Goal: Task Accomplishment & Management: Use online tool/utility

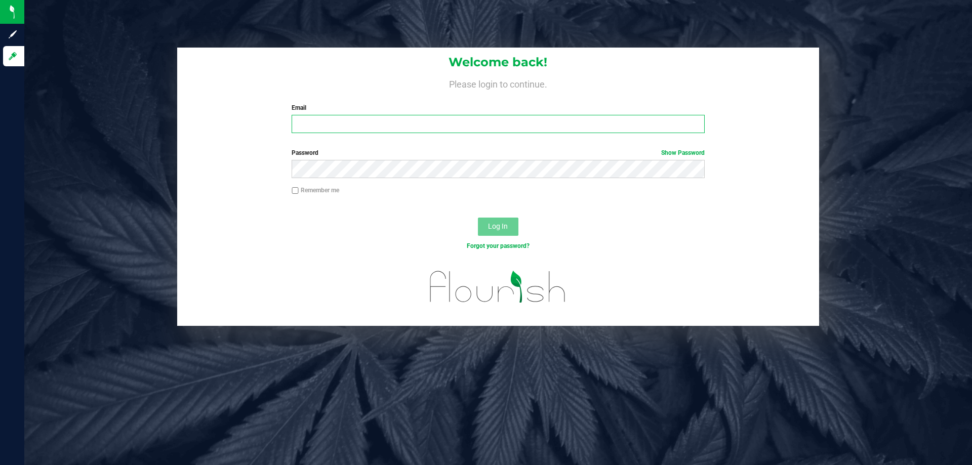
click at [372, 118] on input "Email" at bounding box center [498, 124] width 412 height 18
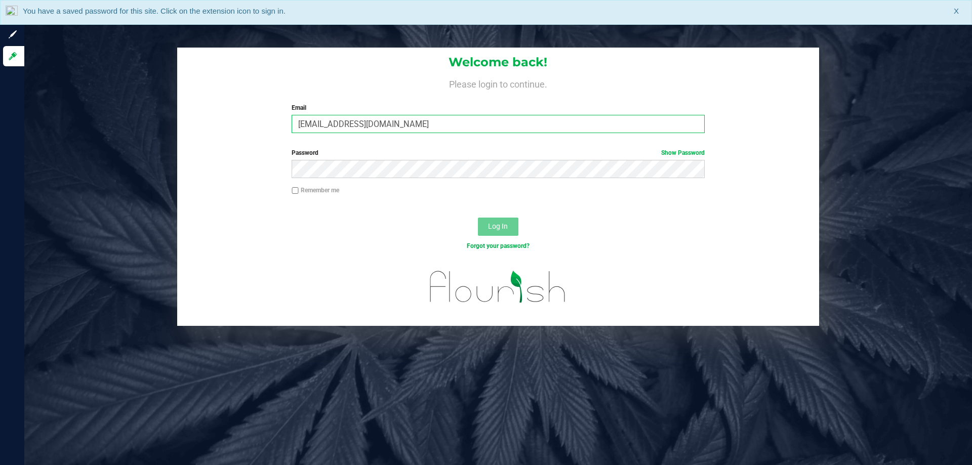
type input "[EMAIL_ADDRESS][DOMAIN_NAME]"
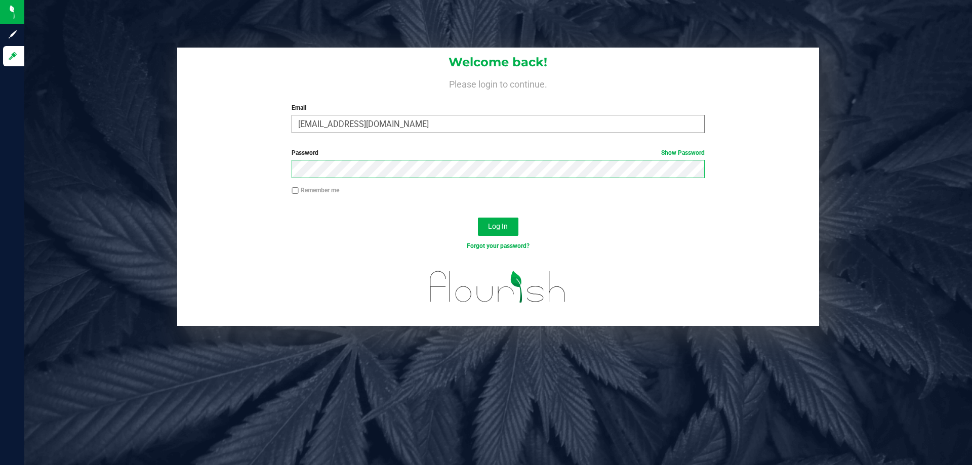
click at [478, 218] on button "Log In" at bounding box center [498, 227] width 40 height 18
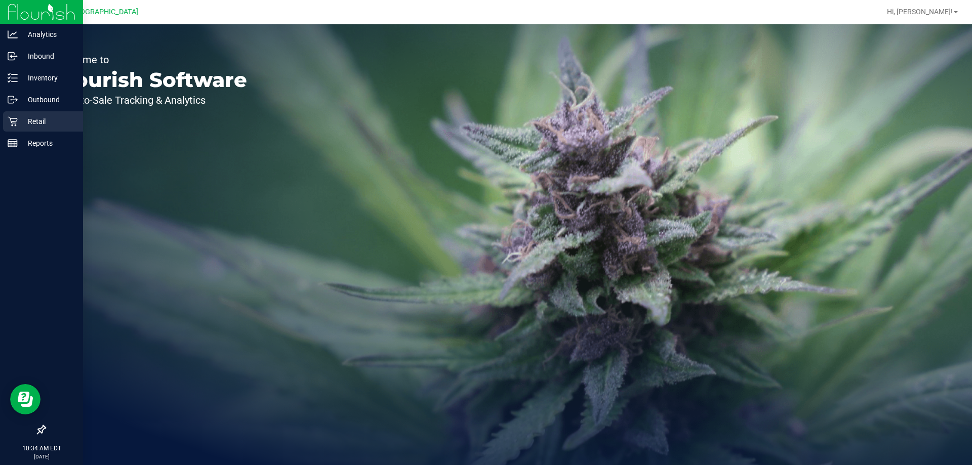
click at [25, 120] on p "Retail" at bounding box center [48, 121] width 61 height 12
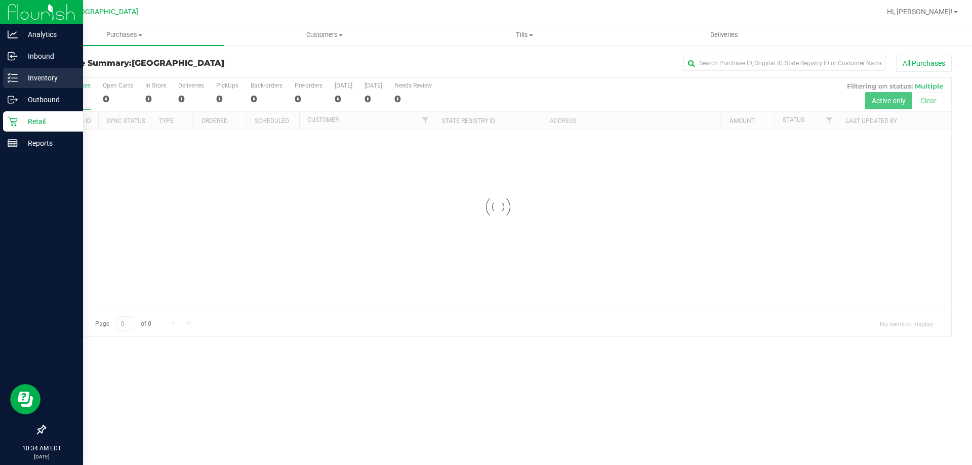
click at [48, 74] on p "Inventory" at bounding box center [48, 78] width 61 height 12
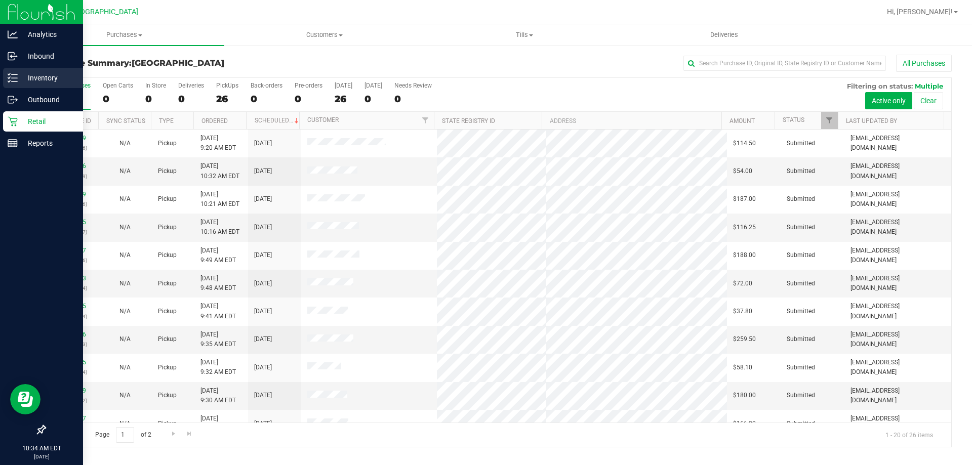
click at [27, 77] on p "Inventory" at bounding box center [48, 78] width 61 height 12
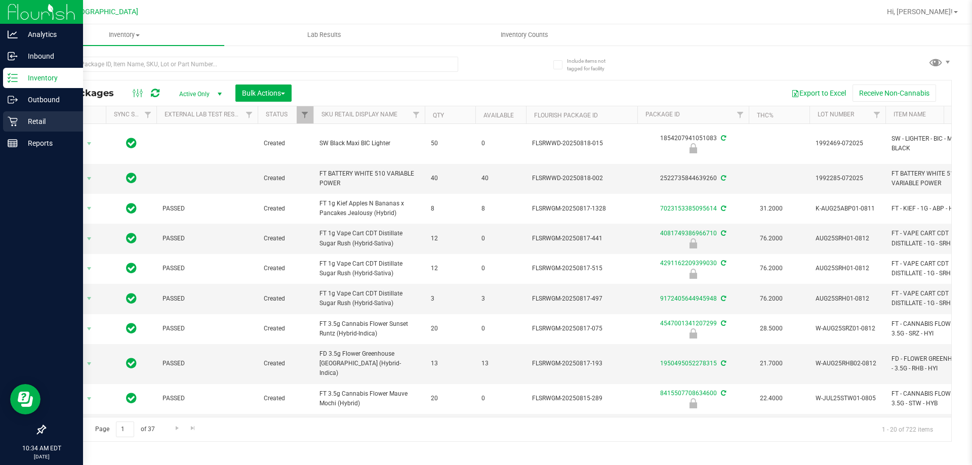
click at [41, 118] on p "Retail" at bounding box center [48, 121] width 61 height 12
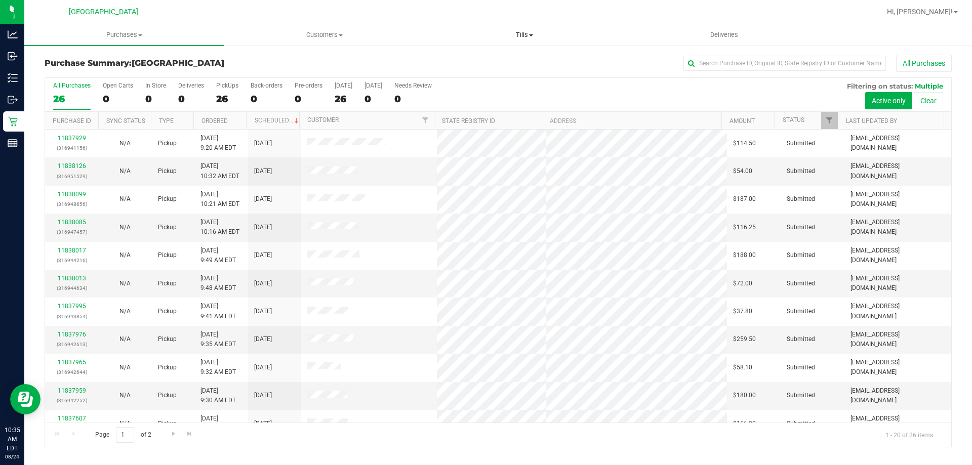
click at [517, 37] on span "Tills" at bounding box center [524, 34] width 199 height 9
click at [506, 59] on li "Manage tills" at bounding box center [524, 61] width 200 height 12
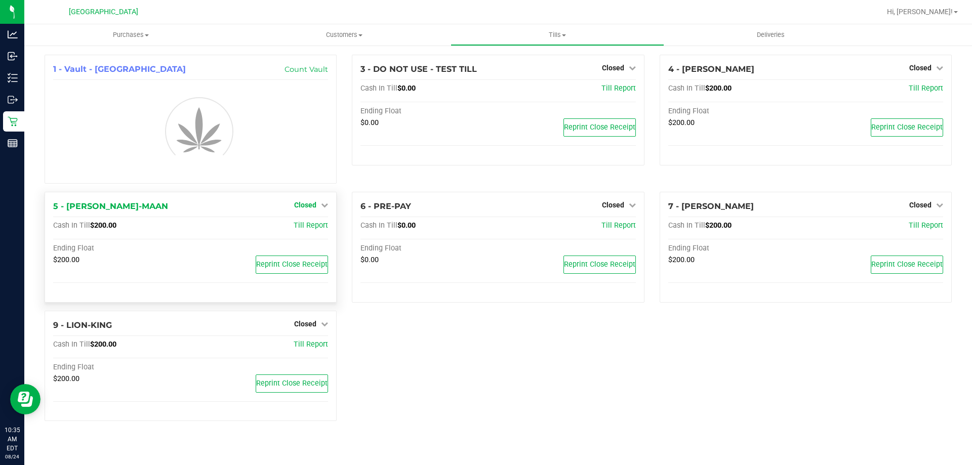
click at [322, 205] on div "1 - Vault - [GEOGRAPHIC_DATA] WC Count Vault 3 - DO NOT USE - TEST TILL Closed …" at bounding box center [498, 242] width 922 height 375
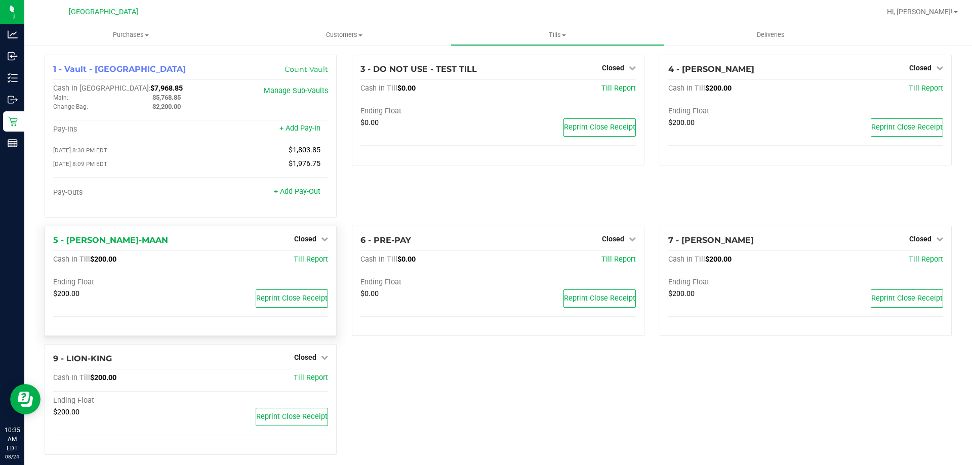
click at [313, 234] on div "5 - [PERSON_NAME]-MAAN Closed Open Till Cash In Till $200.00 Till Report Ending…" at bounding box center [191, 281] width 292 height 111
click at [312, 238] on span "Closed" at bounding box center [305, 239] width 22 height 8
click at [310, 262] on link "Open Till" at bounding box center [305, 260] width 27 height 8
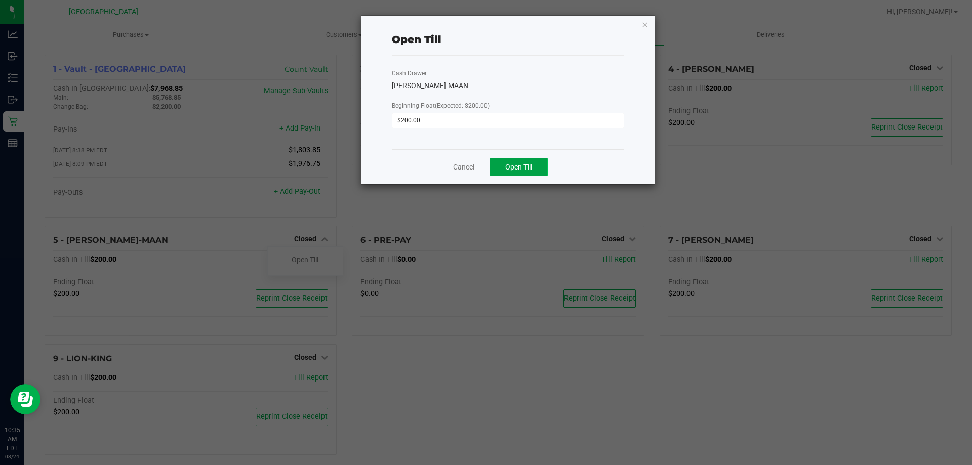
click at [528, 169] on span "Open Till" at bounding box center [518, 167] width 27 height 8
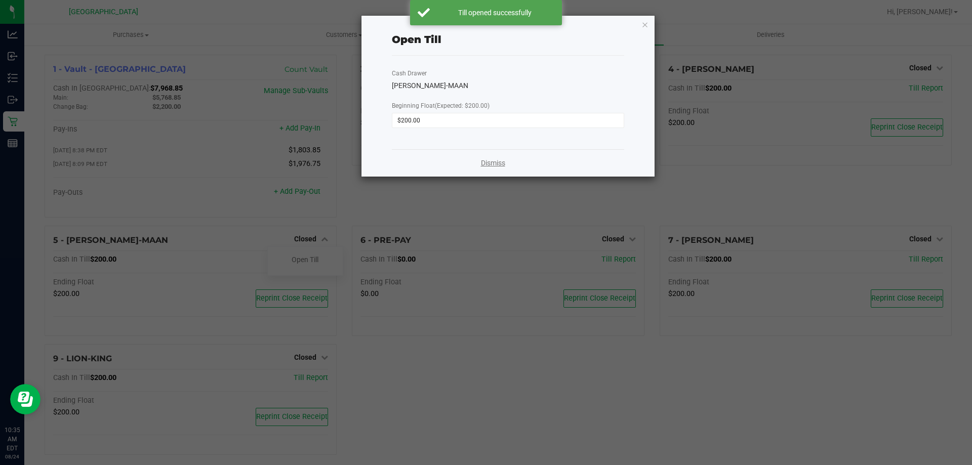
click at [488, 164] on link "Dismiss" at bounding box center [493, 163] width 24 height 11
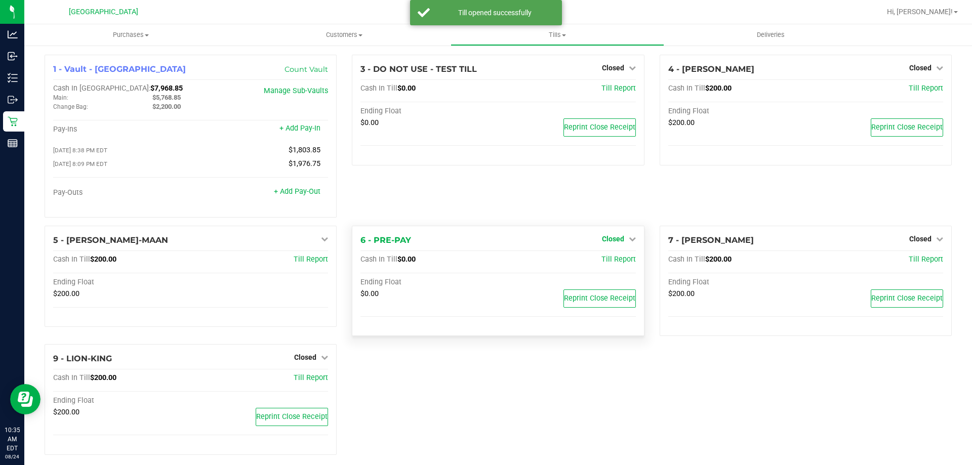
click at [602, 237] on span "Closed" at bounding box center [613, 239] width 22 height 8
click at [608, 257] on div "Open Till" at bounding box center [612, 260] width 75 height 13
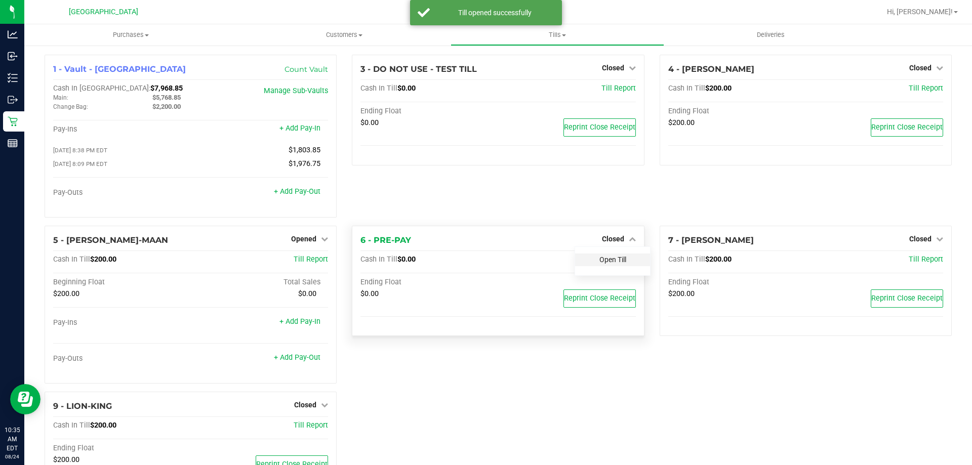
click at [600, 260] on link "Open Till" at bounding box center [612, 260] width 27 height 8
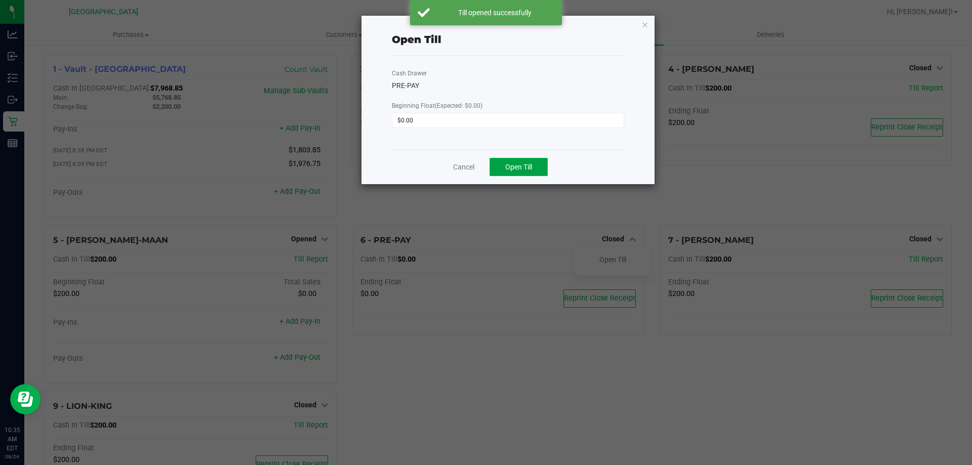
click at [538, 170] on button "Open Till" at bounding box center [518, 167] width 58 height 18
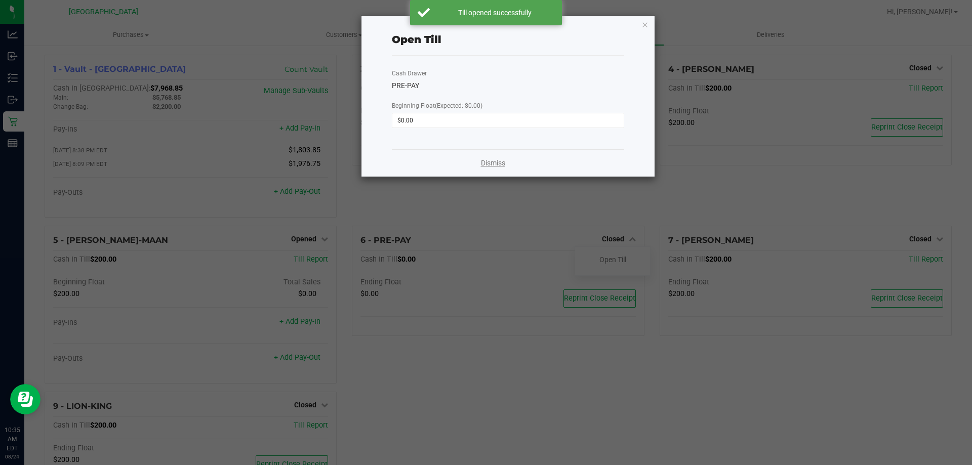
click at [494, 165] on link "Dismiss" at bounding box center [493, 163] width 24 height 11
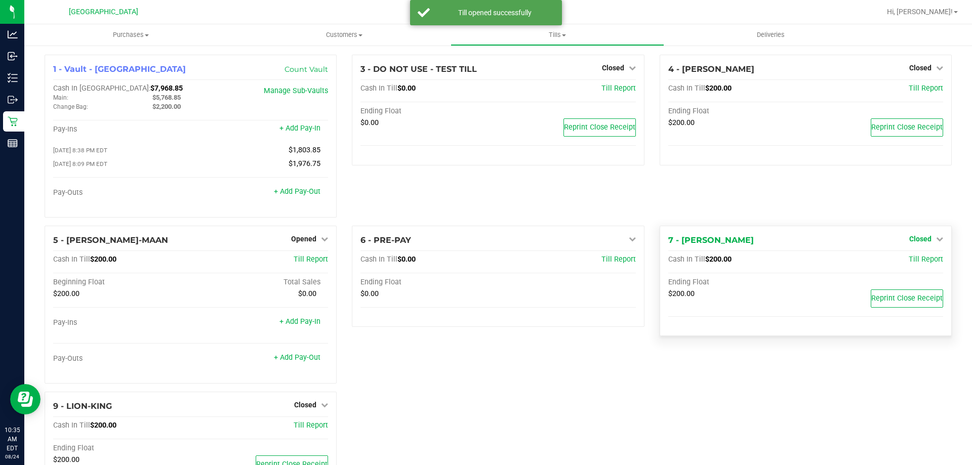
click at [918, 241] on span "Closed" at bounding box center [920, 239] width 22 height 8
click at [906, 262] on link "Open Till" at bounding box center [919, 260] width 27 height 8
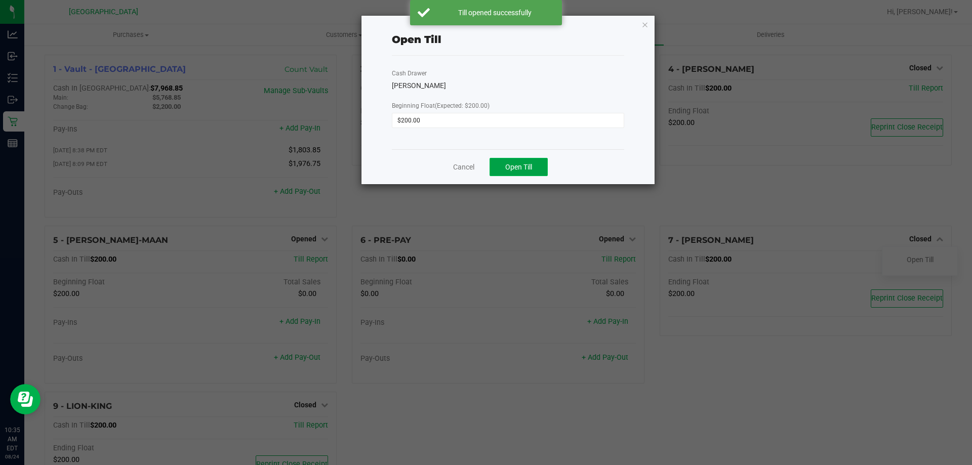
click at [513, 170] on span "Open Till" at bounding box center [518, 167] width 27 height 8
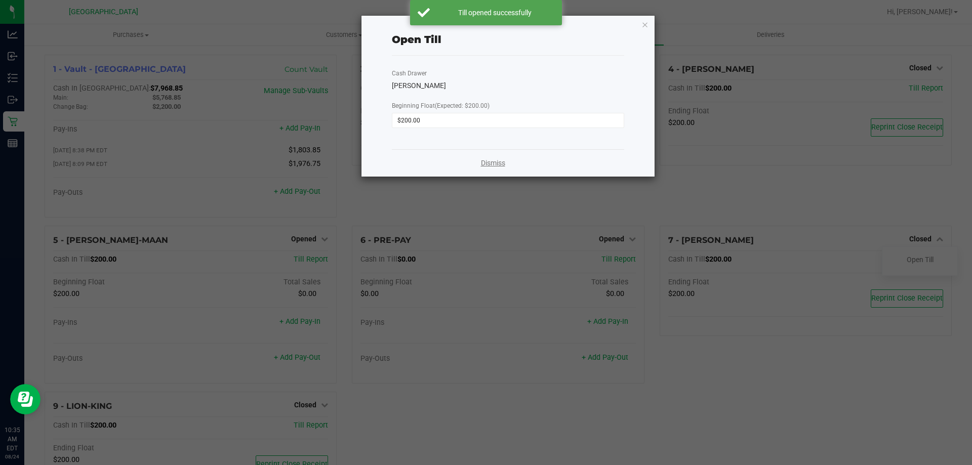
click at [484, 168] on link "Dismiss" at bounding box center [493, 163] width 24 height 11
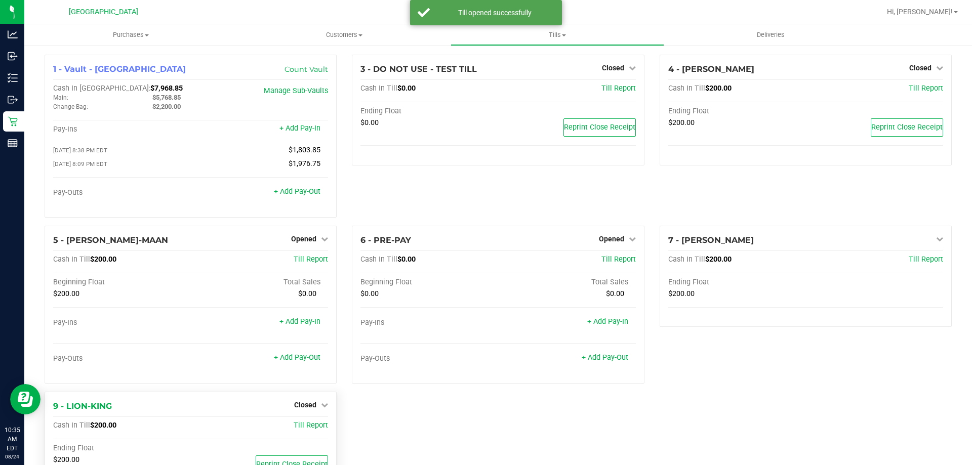
click at [316, 402] on div "Closed" at bounding box center [311, 405] width 34 height 12
click at [313, 408] on span "Closed" at bounding box center [305, 405] width 22 height 8
click at [314, 426] on link "Open Till" at bounding box center [305, 426] width 27 height 8
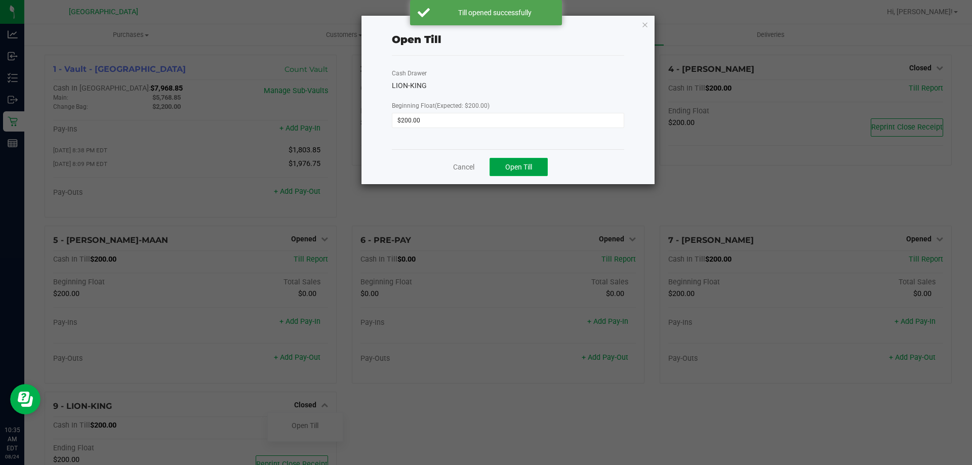
click at [526, 167] on span "Open Till" at bounding box center [518, 167] width 27 height 8
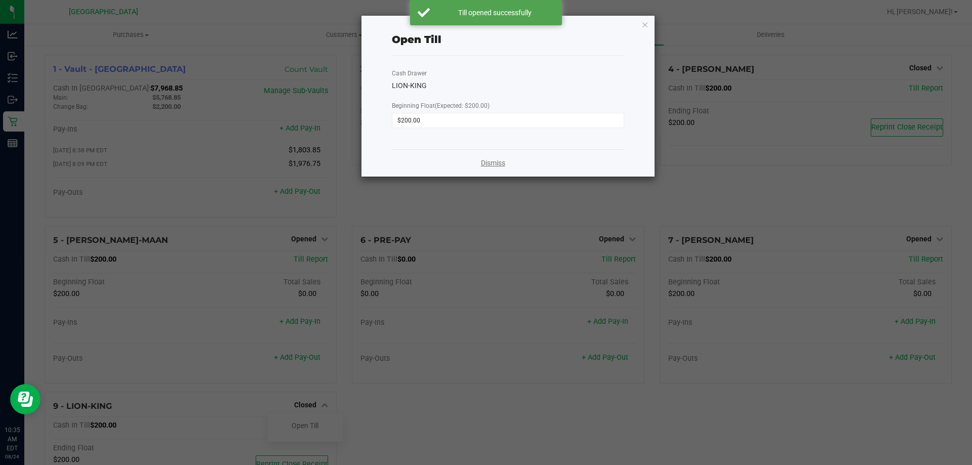
click at [486, 163] on link "Dismiss" at bounding box center [493, 163] width 24 height 11
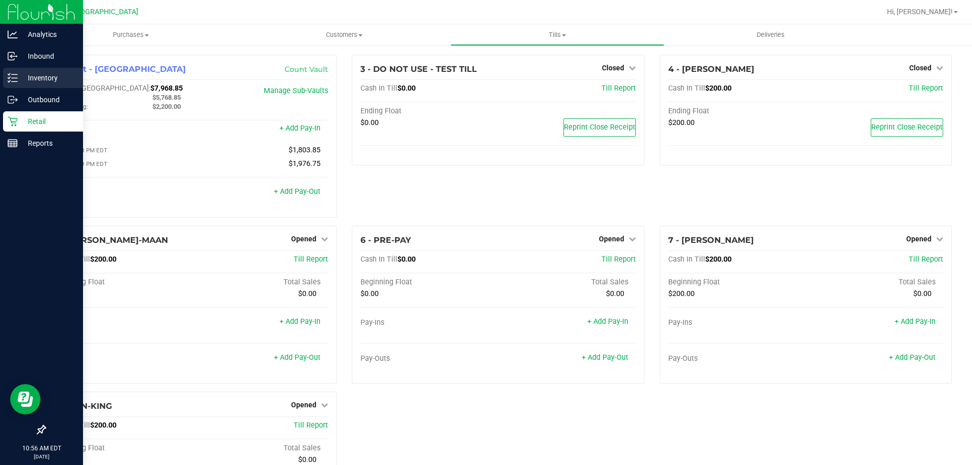
click at [20, 79] on p "Inventory" at bounding box center [48, 78] width 61 height 12
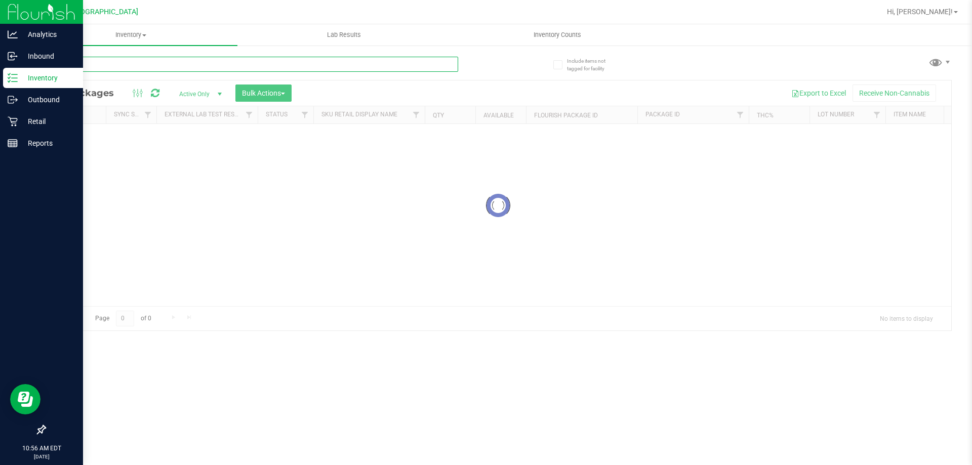
click at [101, 69] on input "text" at bounding box center [251, 64] width 413 height 15
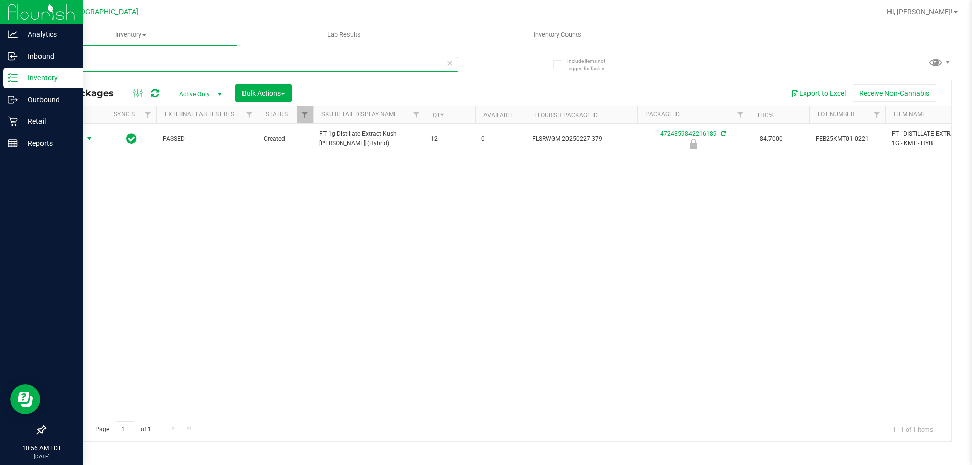
type input "-379"
click at [85, 137] on span "select" at bounding box center [89, 139] width 8 height 8
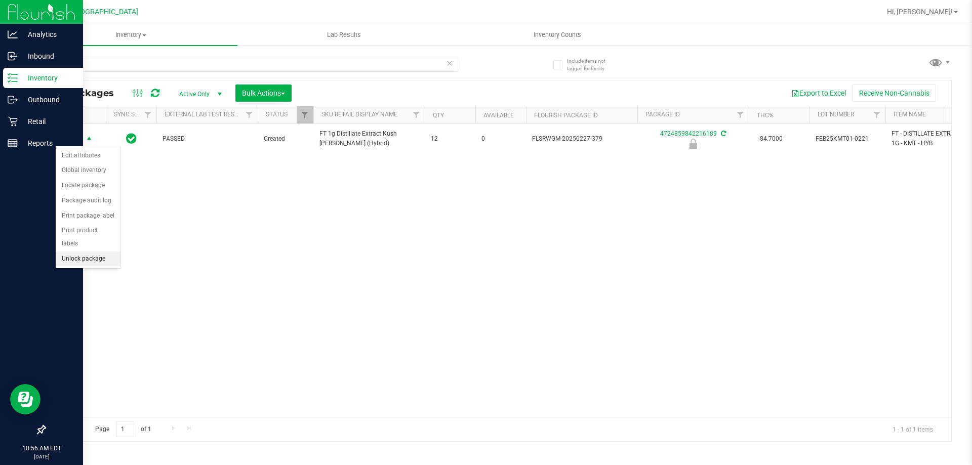
click at [91, 252] on li "Unlock package" at bounding box center [88, 259] width 65 height 15
